Goal: Entertainment & Leisure: Consume media (video, audio)

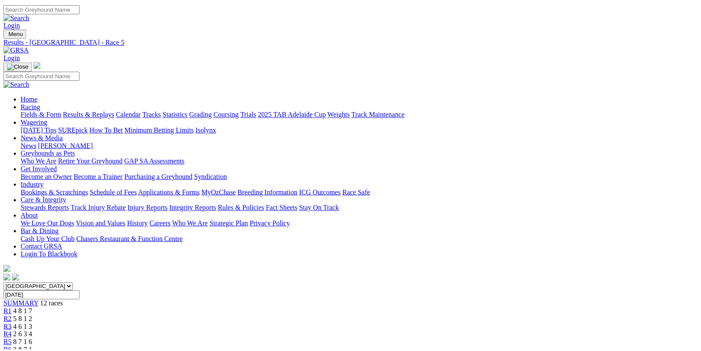
scroll to position [174, 0]
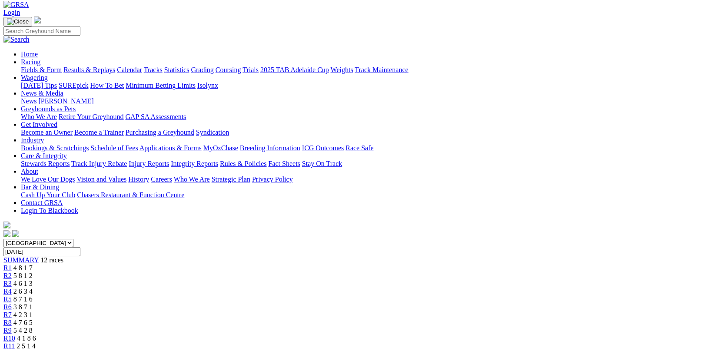
scroll to position [43, 0]
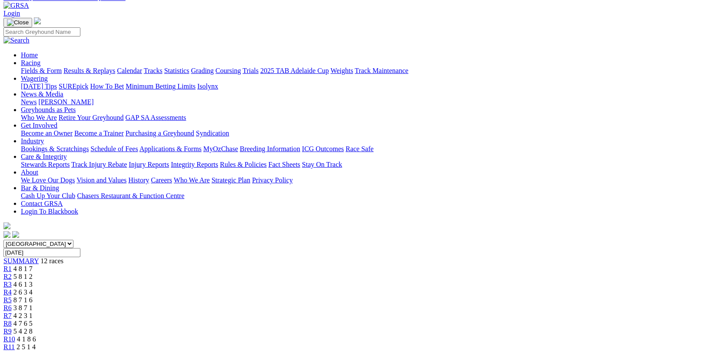
click at [398, 312] on div "R7 4 2 3 1" at bounding box center [350, 316] width 694 height 8
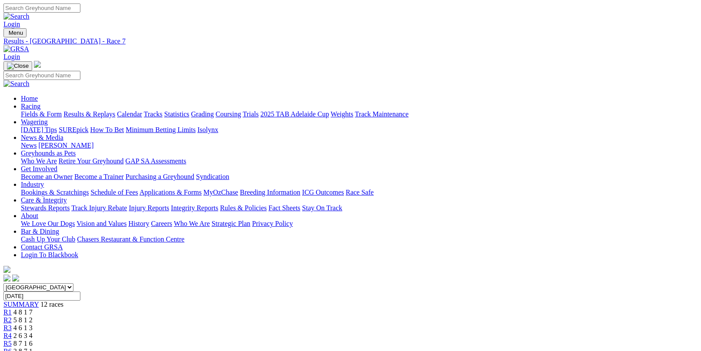
scroll to position [87, 0]
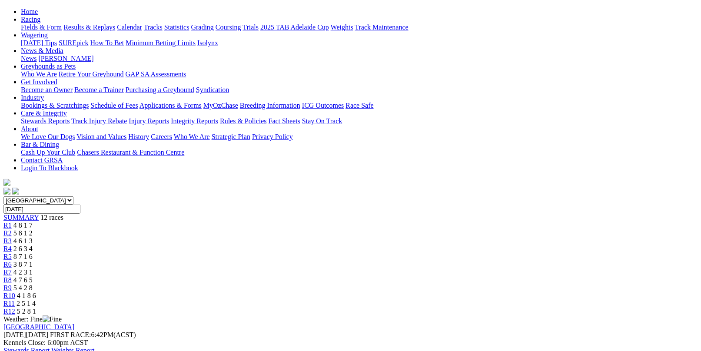
click at [317, 253] on div "R5 8 7 1 6" at bounding box center [350, 257] width 694 height 8
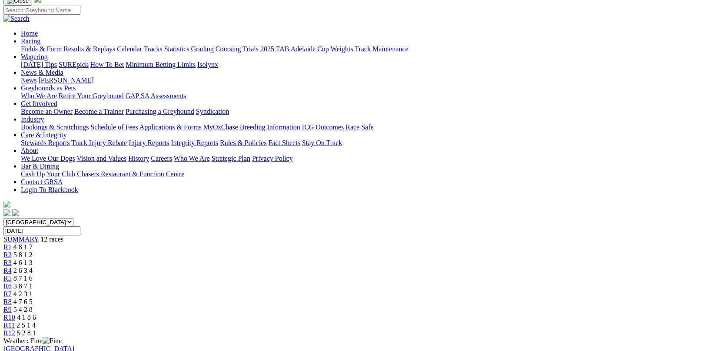
scroll to position [130, 0]
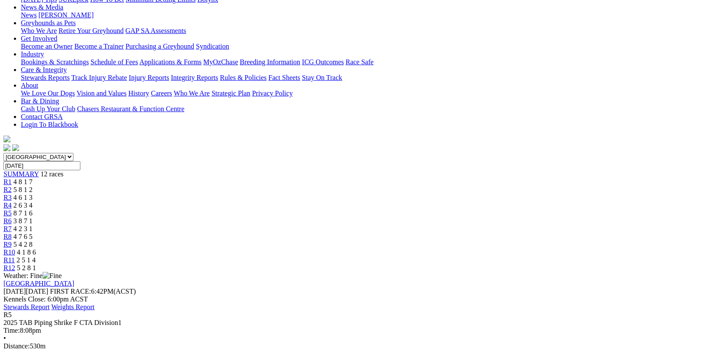
click at [12, 217] on link "R6" at bounding box center [7, 220] width 8 height 7
